Goal: Task Accomplishment & Management: Manage account settings

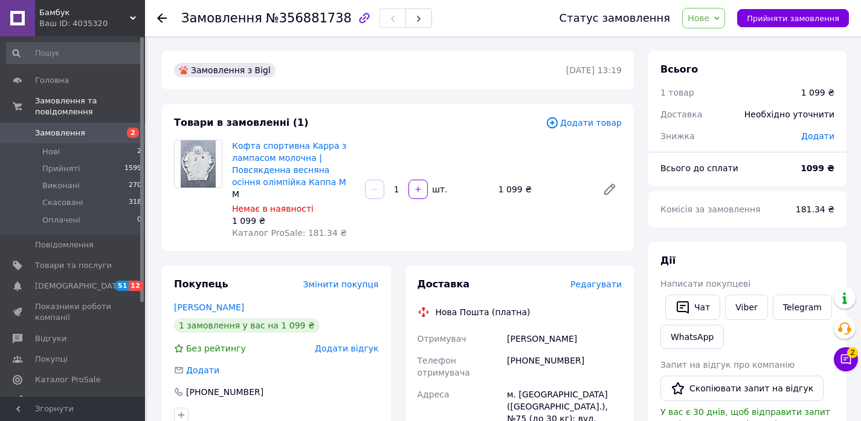
copy div "[PERSON_NAME]"
click at [832, 363] on div "Запит на відгук про компанію" at bounding box center [747, 364] width 174 height 12
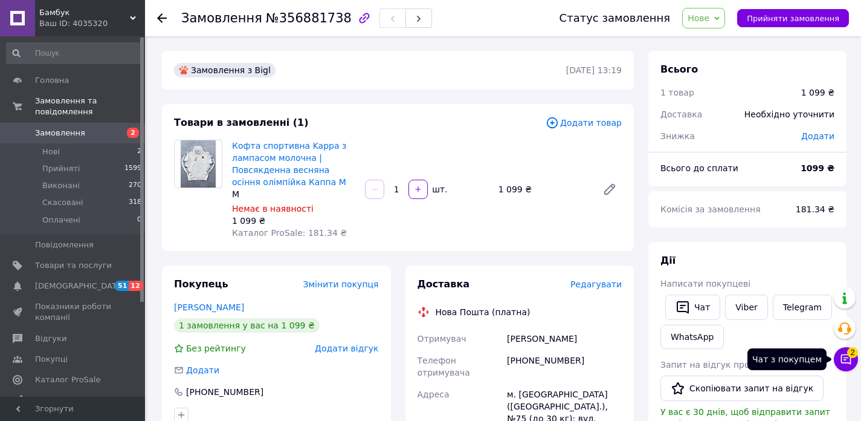
click at [845, 358] on icon at bounding box center [846, 359] width 12 height 12
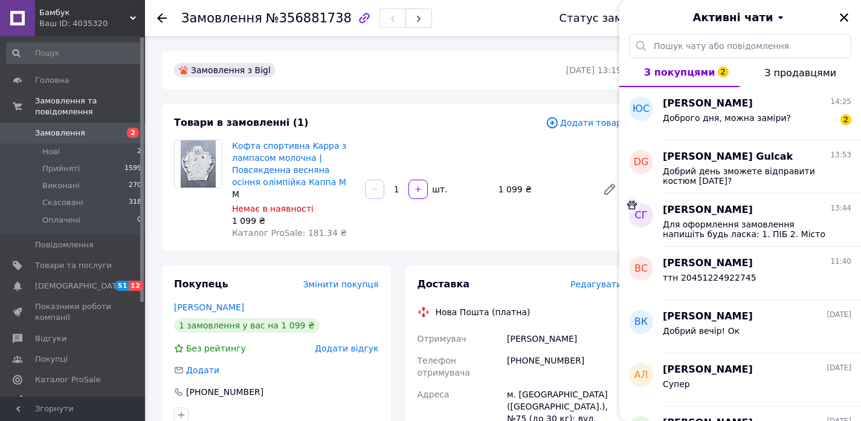
click at [845, 358] on div "Андрій Лавришин 11.08.2025 Супер" at bounding box center [762, 379] width 198 height 53
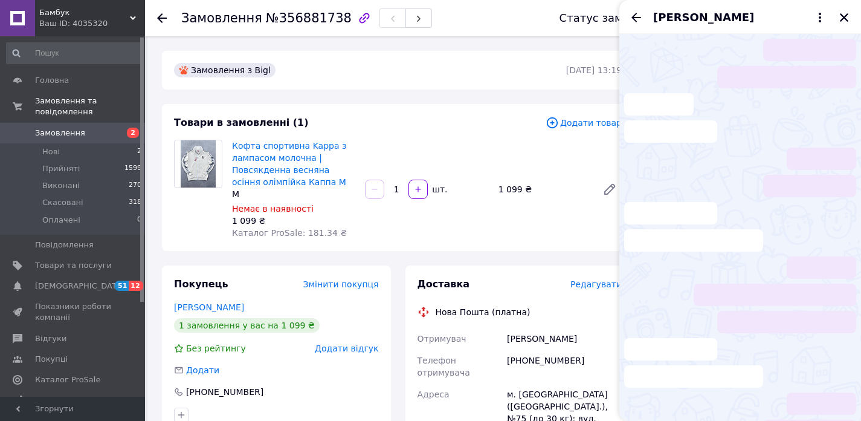
scroll to position [63, 0]
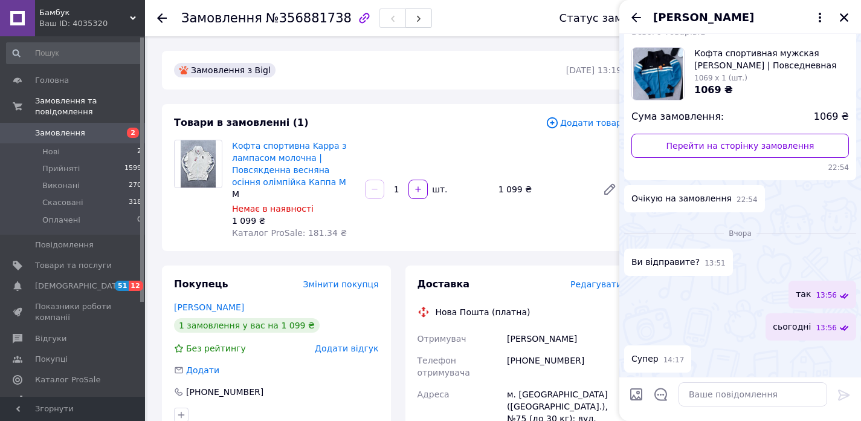
click at [611, 19] on div "Статус замовлення" at bounding box center [615, 18] width 111 height 12
click at [628, 16] on div "[PERSON_NAME]" at bounding box center [740, 17] width 242 height 34
click at [629, 16] on icon "Назад" at bounding box center [636, 17] width 15 height 15
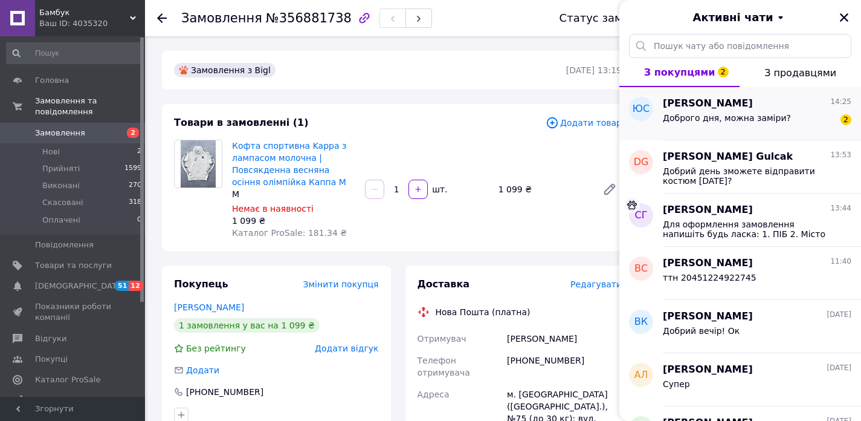
click at [706, 117] on span "Доброго дня, можна заміри?" at bounding box center [727, 118] width 128 height 10
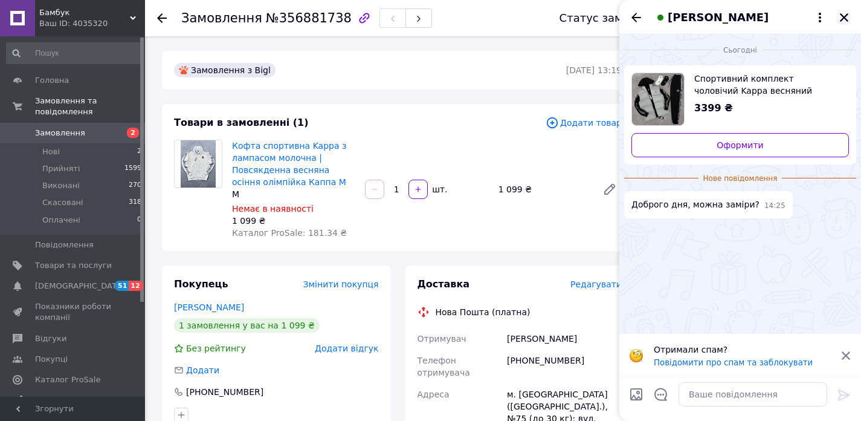
click at [839, 19] on icon "Закрити" at bounding box center [844, 17] width 11 height 11
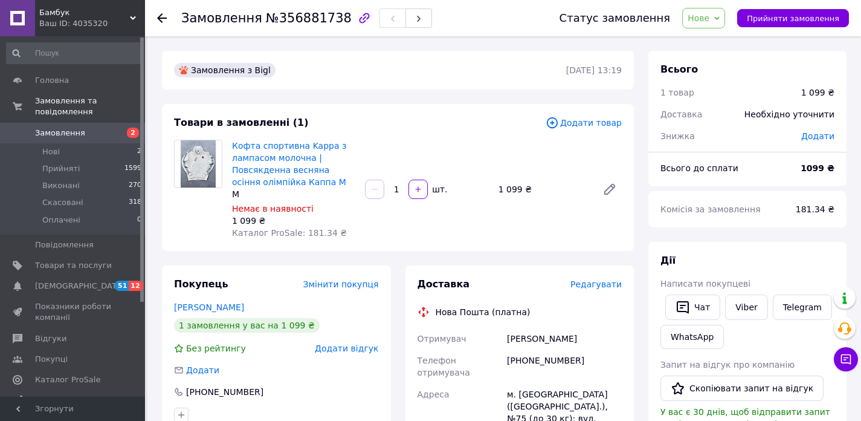
click at [557, 331] on div "[PERSON_NAME]" at bounding box center [565, 339] width 120 height 22
copy div "[PERSON_NAME]"
click at [548, 334] on div "[PERSON_NAME]" at bounding box center [565, 339] width 120 height 22
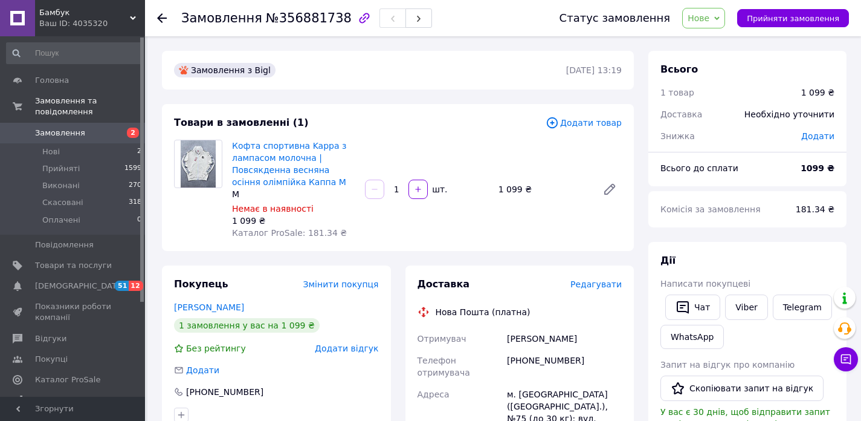
click at [552, 404] on div "м. [GEOGRAPHIC_DATA] ([GEOGRAPHIC_DATA].), №75 (до 30 кг): вул. [PERSON_NAME][S…" at bounding box center [565, 418] width 120 height 70
click at [569, 362] on div "[PHONE_NUMBER]" at bounding box center [565, 366] width 120 height 34
copy div "[PHONE_NUMBER]"
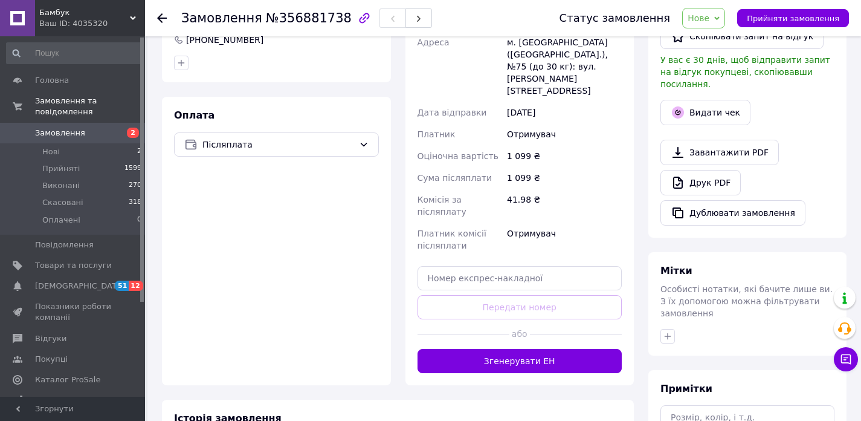
scroll to position [463, 0]
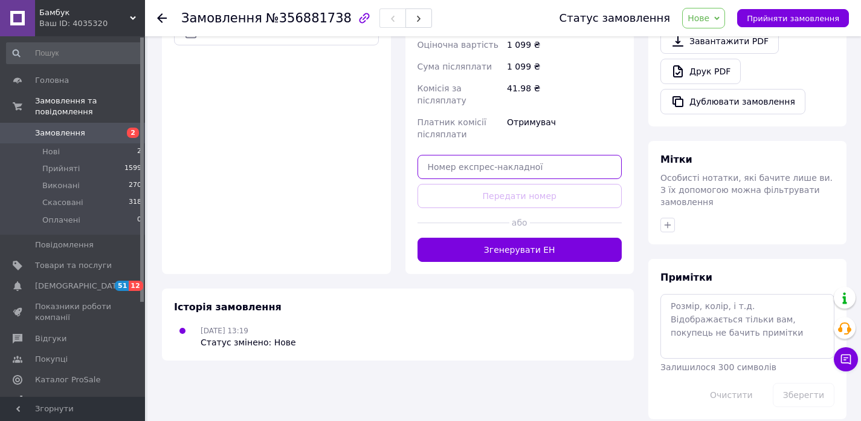
paste input "20451225170082"
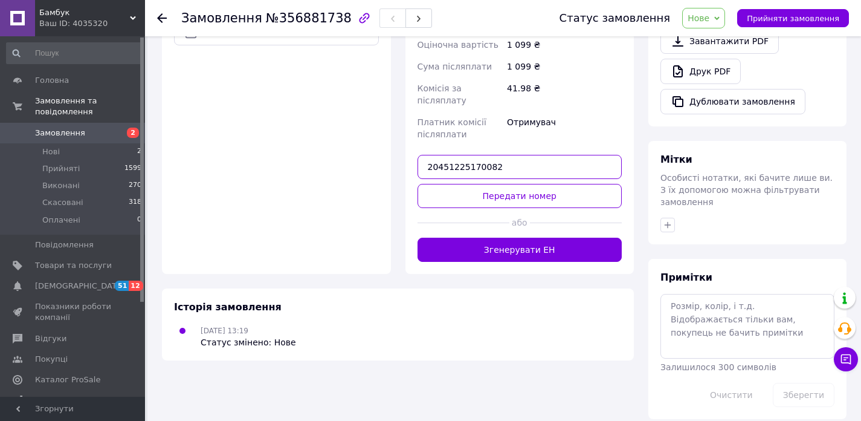
type input "20451225170082"
click at [546, 208] on div at bounding box center [576, 223] width 92 height 30
click at [547, 208] on div at bounding box center [576, 223] width 92 height 30
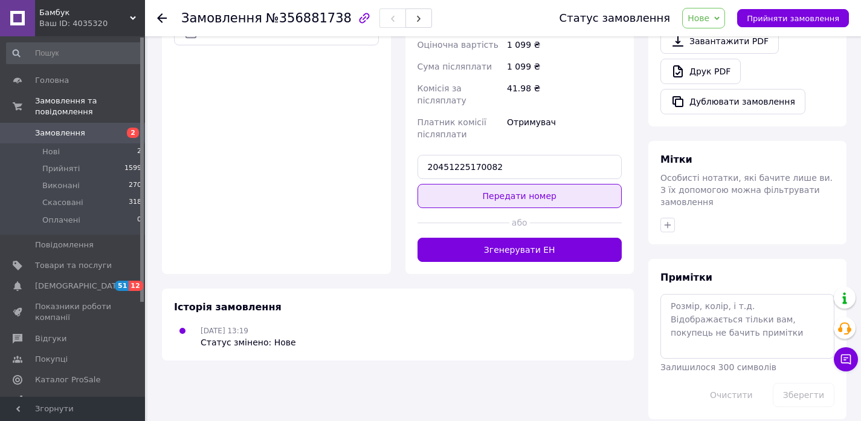
click at [555, 184] on button "Передати номер" at bounding box center [520, 196] width 205 height 24
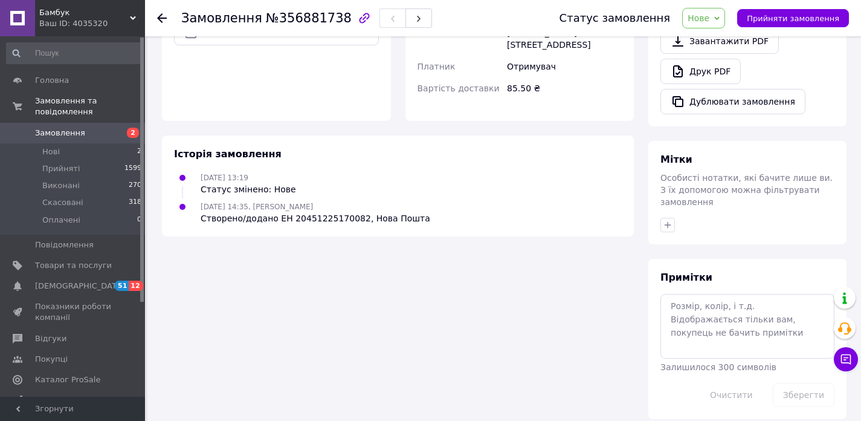
click at [773, 21] on span "Прийняти замовлення" at bounding box center [793, 18] width 92 height 9
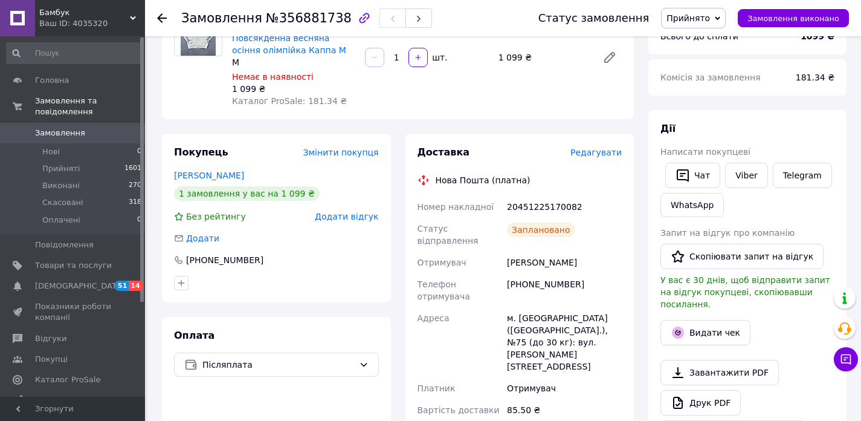
scroll to position [132, 0]
click at [118, 143] on li "Нові 0" at bounding box center [74, 151] width 149 height 17
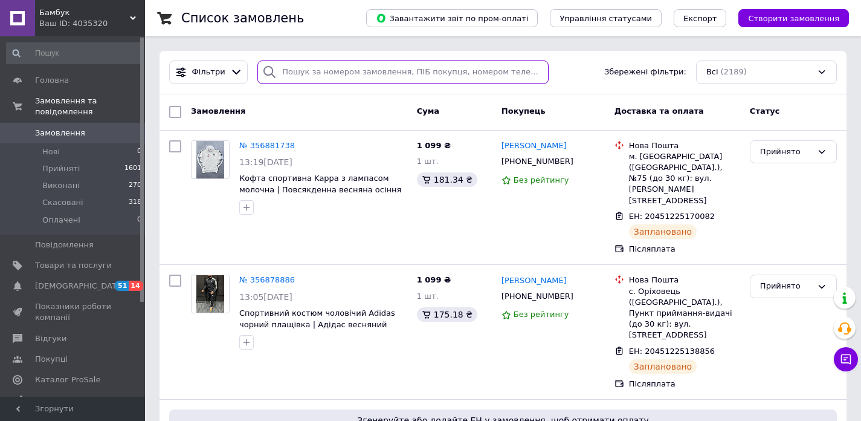
click at [336, 82] on input "search" at bounding box center [402, 72] width 291 height 24
paste input "[PERSON_NAME]"
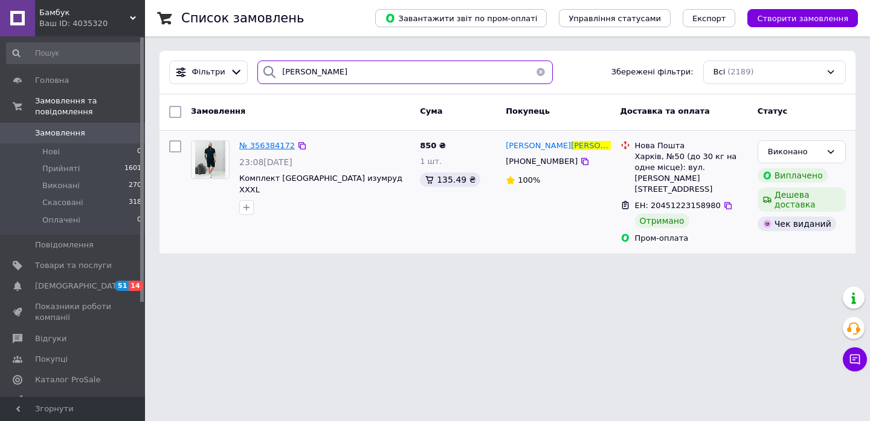
type input "[PERSON_NAME]"
click at [271, 149] on span "№ 356384172" at bounding box center [267, 145] width 56 height 9
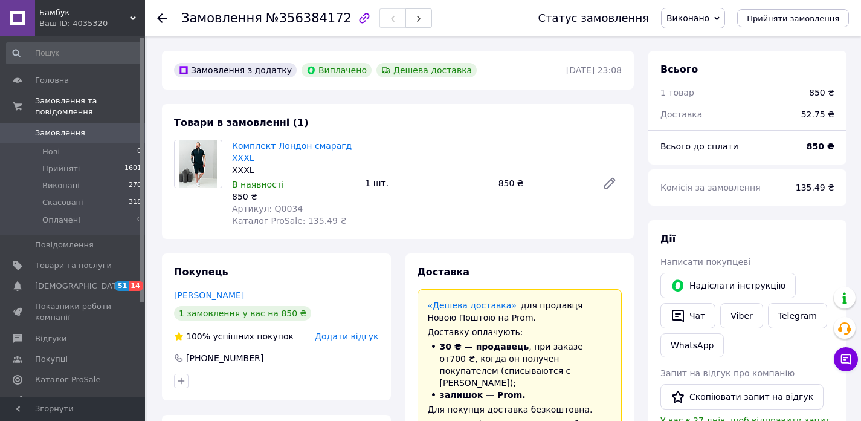
scroll to position [68, 0]
click at [691, 312] on button "Чат" at bounding box center [687, 315] width 55 height 25
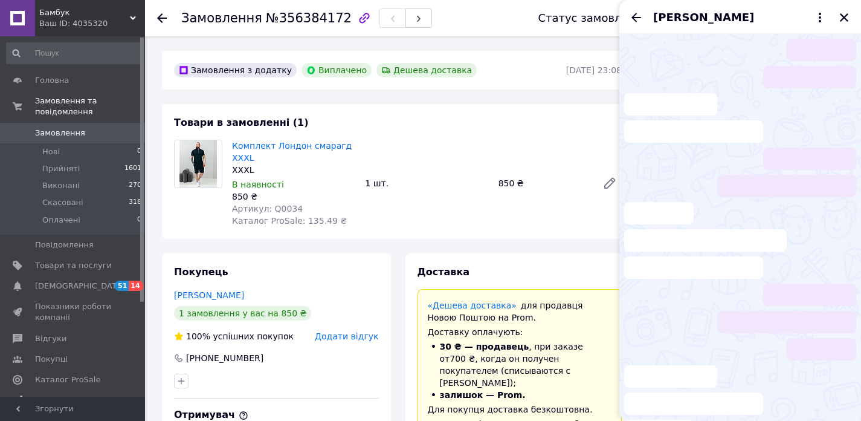
scroll to position [772, 0]
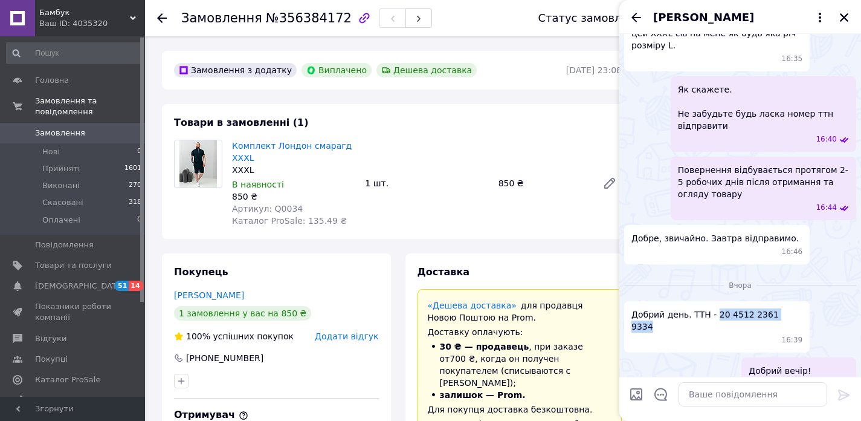
drag, startPoint x: 716, startPoint y: 288, endPoint x: 789, endPoint y: 285, distance: 72.6
click at [789, 308] on span "Добрий день. ТТН - 20 4512 2361 9334" at bounding box center [716, 320] width 171 height 24
copy span "20 4512 2361 9334"
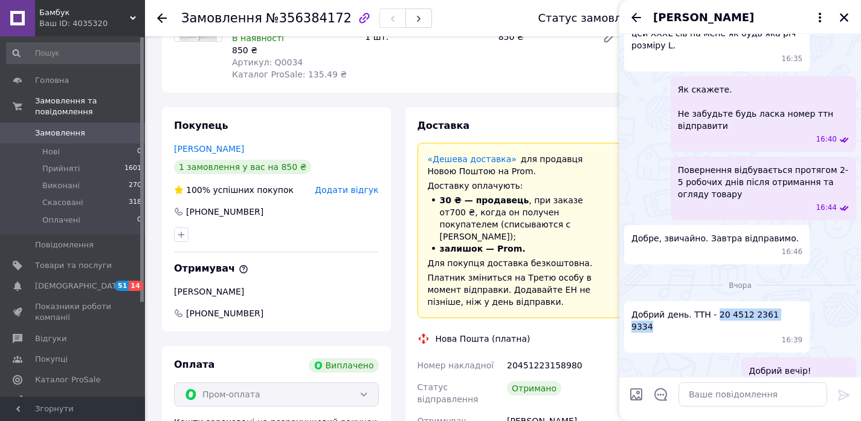
scroll to position [229, 0]
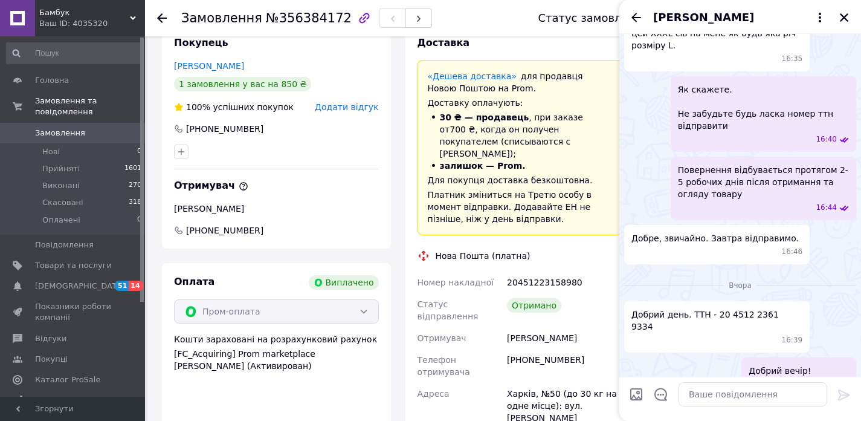
click at [526, 274] on div "20451223158980" at bounding box center [565, 282] width 120 height 22
copy div "20451223158980"
click at [526, 330] on div "[PERSON_NAME]" at bounding box center [565, 338] width 120 height 22
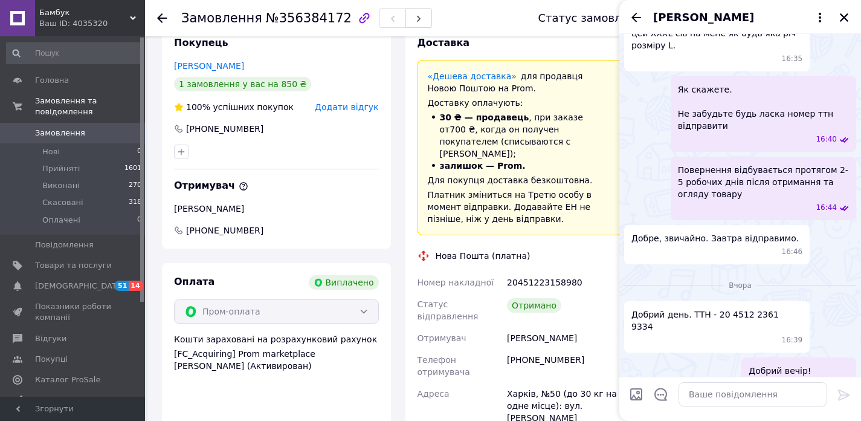
click at [526, 329] on div "[PERSON_NAME]" at bounding box center [565, 338] width 120 height 22
copy div "[PERSON_NAME]"
click at [843, 15] on icon "Закрити" at bounding box center [844, 17] width 11 height 11
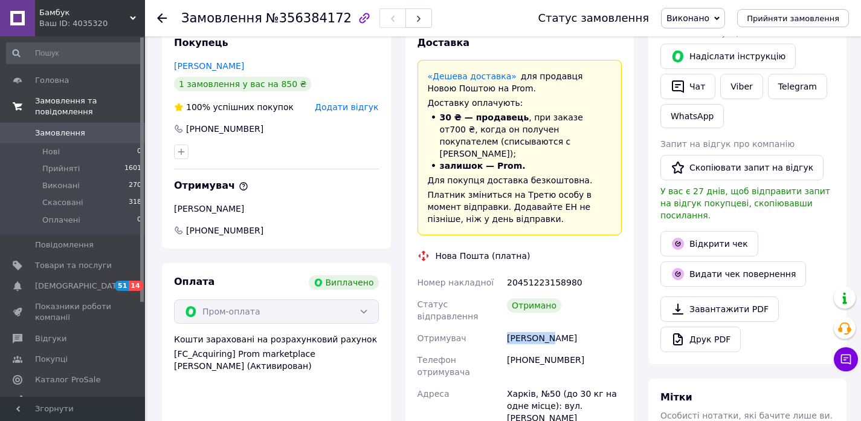
click at [115, 122] on link "Замовлення та повідомлення" at bounding box center [74, 106] width 149 height 31
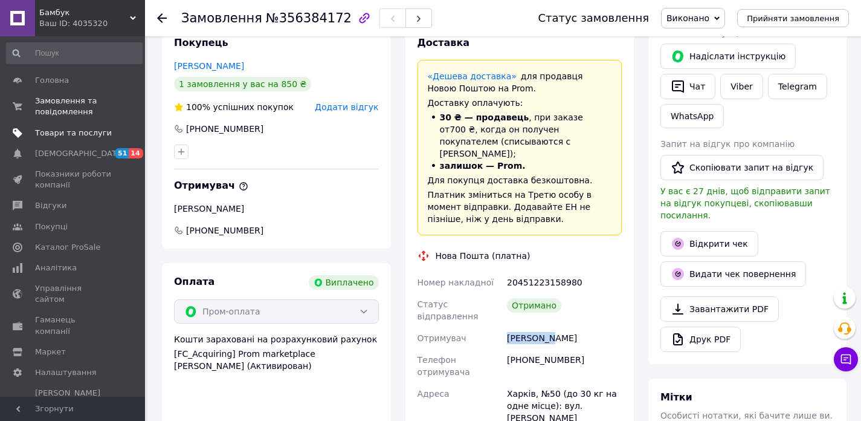
click at [115, 123] on link "Товари та послуги" at bounding box center [74, 133] width 149 height 21
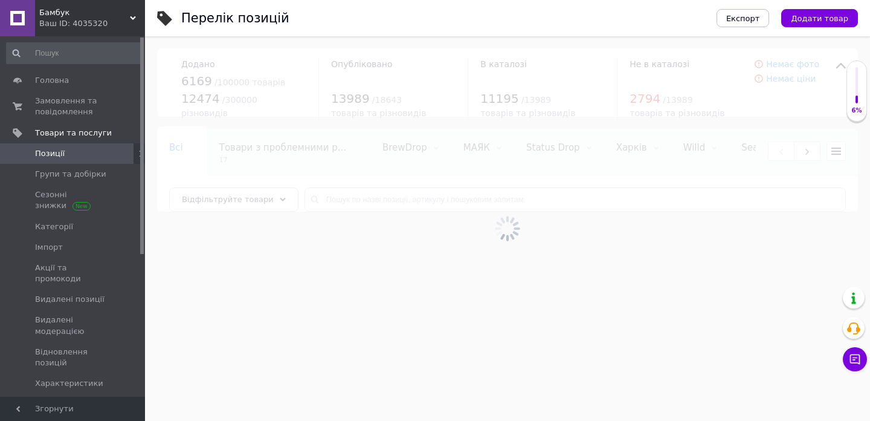
click at [99, 143] on link "Позиції" at bounding box center [74, 153] width 149 height 21
